Goal: Leave review/rating

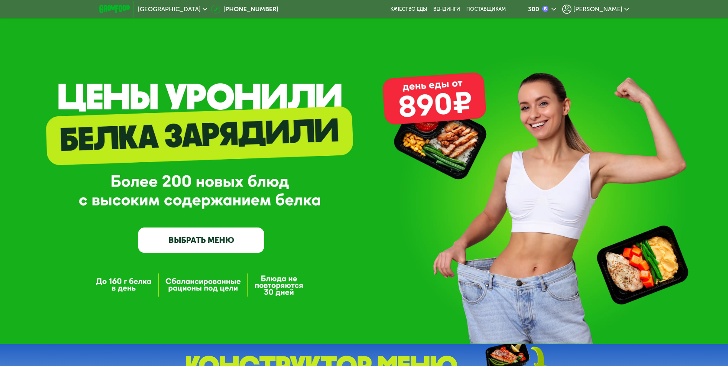
click at [611, 8] on span "[PERSON_NAME]" at bounding box center [597, 9] width 49 height 6
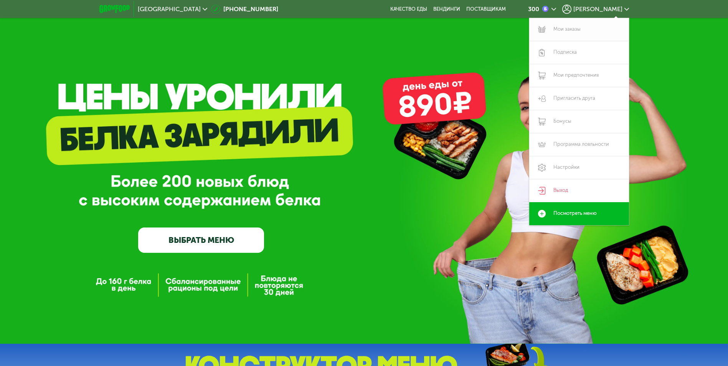
click at [576, 25] on link "Мои заказы" at bounding box center [579, 29] width 100 height 23
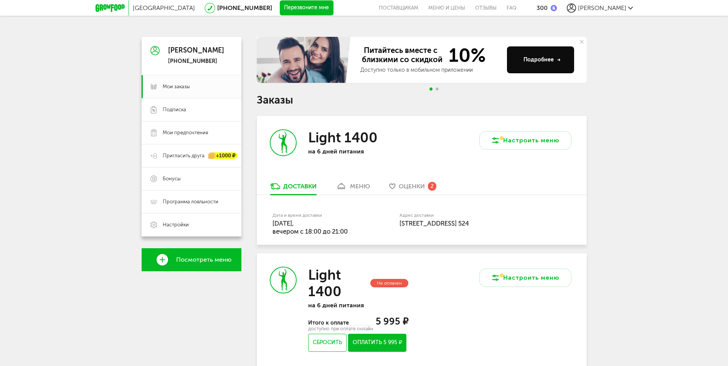
click at [412, 185] on span "Оценки" at bounding box center [412, 186] width 26 height 7
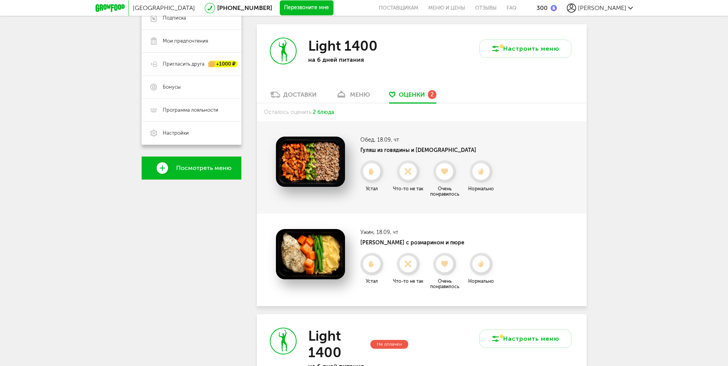
scroll to position [88, 0]
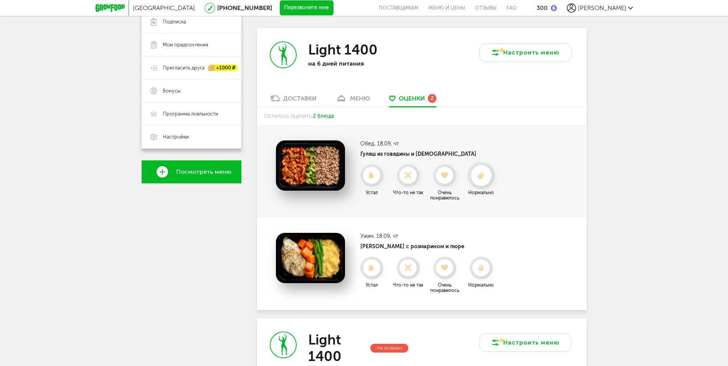
drag, startPoint x: 482, startPoint y: 171, endPoint x: 477, endPoint y: 185, distance: 14.2
click at [482, 172] on icon at bounding box center [480, 175] width 17 height 7
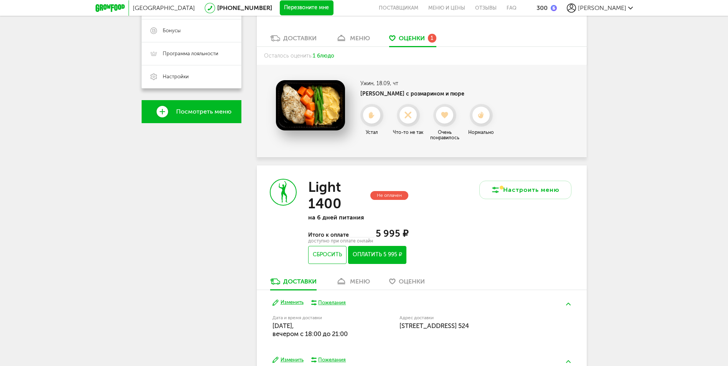
scroll to position [281, 0]
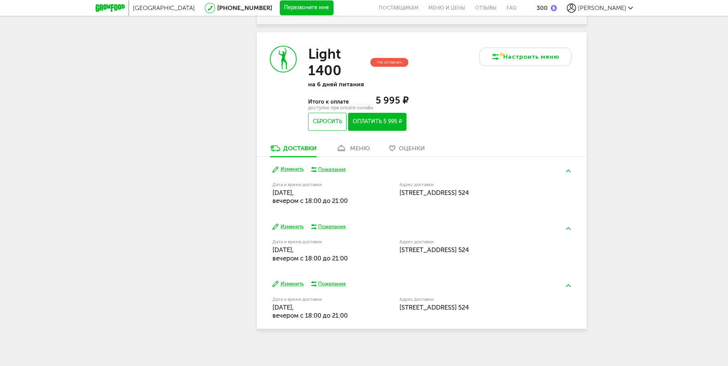
click at [357, 148] on div "меню" at bounding box center [360, 148] width 20 height 7
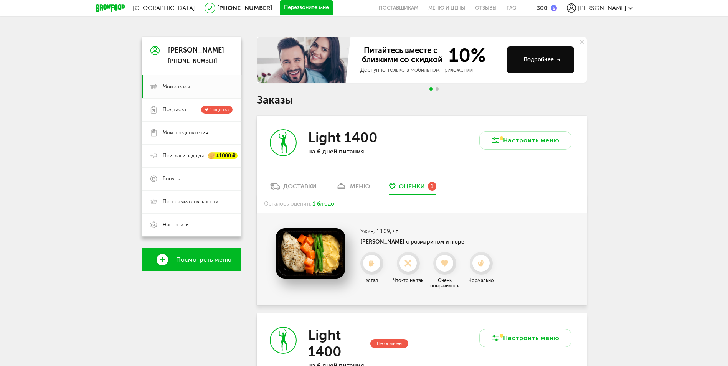
click at [298, 183] on div "Доставки" at bounding box center [299, 186] width 33 height 7
